Goal: Task Accomplishment & Management: Manage account settings

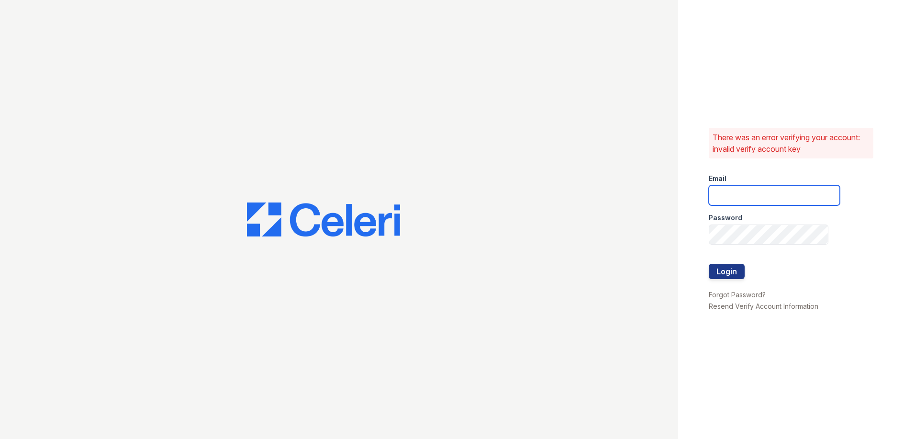
click at [783, 193] on input "email" at bounding box center [774, 195] width 131 height 20
type input "TKruszynski@trinity-pm.com"
click at [718, 271] on button "Login" at bounding box center [727, 271] width 36 height 15
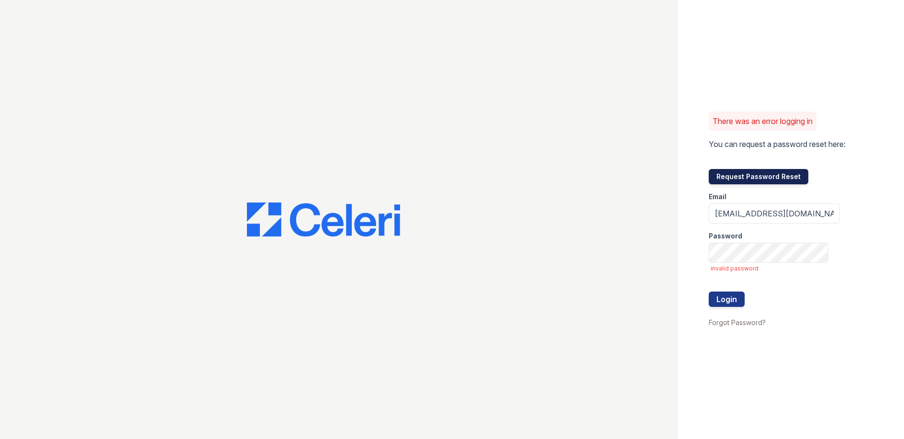
click at [761, 175] on button "Request Password Reset" at bounding box center [759, 176] width 100 height 15
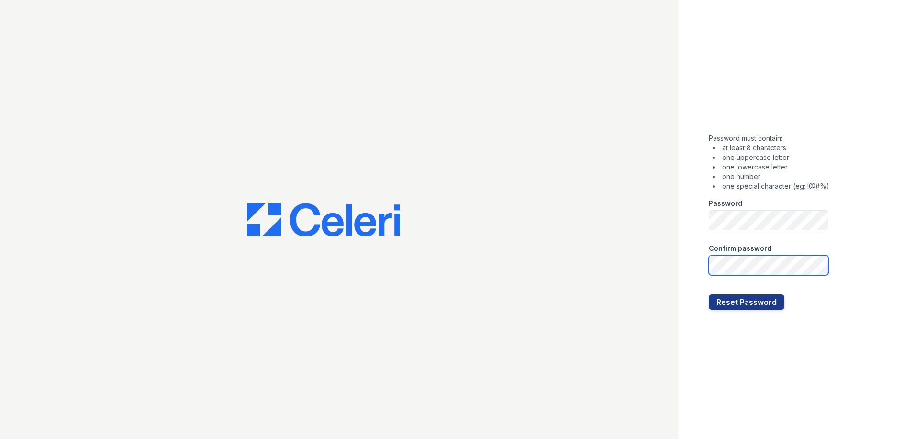
click at [709, 294] on button "Reset Password" at bounding box center [747, 301] width 76 height 15
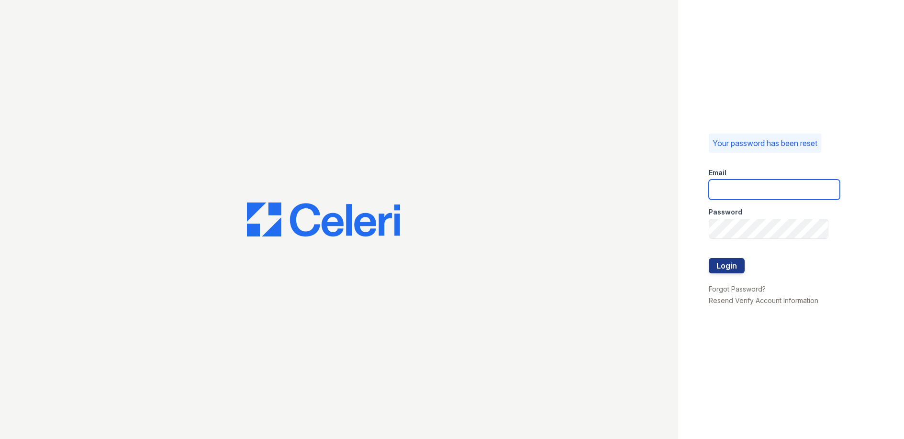
click at [757, 187] on input "email" at bounding box center [774, 189] width 131 height 20
click at [793, 189] on input "email" at bounding box center [774, 189] width 131 height 20
click at [792, 189] on input "[PERSON_NAME]" at bounding box center [774, 189] width 131 height 20
drag, startPoint x: 740, startPoint y: 190, endPoint x: 696, endPoint y: 185, distance: 44.8
click at [696, 185] on div "Your password has been reset Email [PERSON_NAME] Password Login Forgot Password…" at bounding box center [791, 219] width 226 height 439
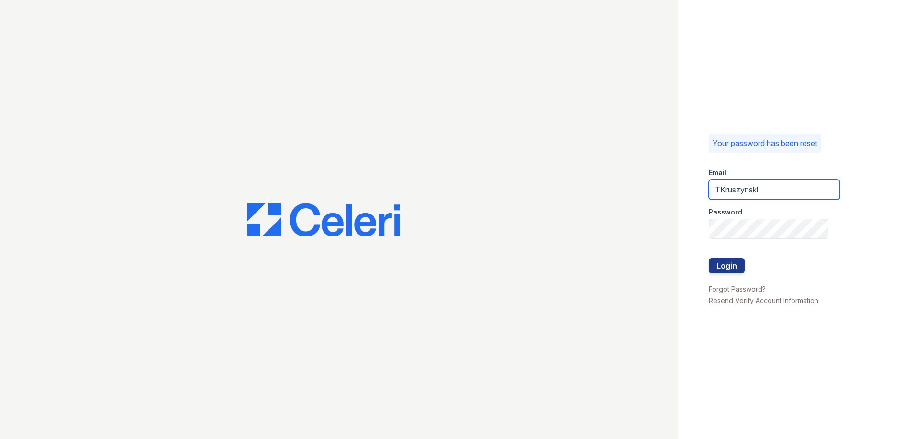
type input "[EMAIL_ADDRESS][DOMAIN_NAME]"
click at [734, 262] on button "Login" at bounding box center [727, 265] width 36 height 15
